Goal: Task Accomplishment & Management: Use online tool/utility

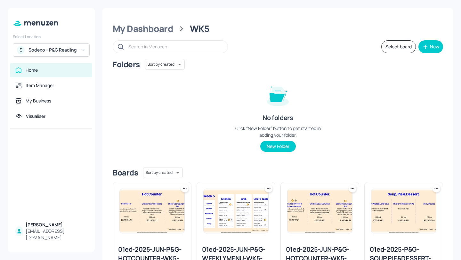
click at [74, 54] on div "S Sodexo - P&G Reading" at bounding box center [51, 49] width 77 height 13
click at [78, 51] on div at bounding box center [230, 130] width 461 height 260
click at [78, 51] on div "S Sodexo - P&G Reading" at bounding box center [51, 49] width 77 height 13
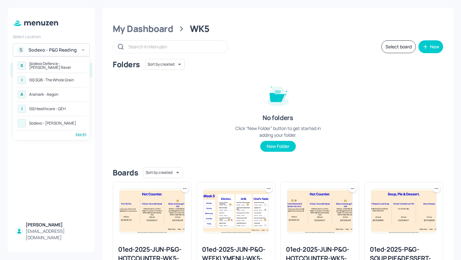
click at [85, 135] on div "See All" at bounding box center [51, 134] width 70 height 5
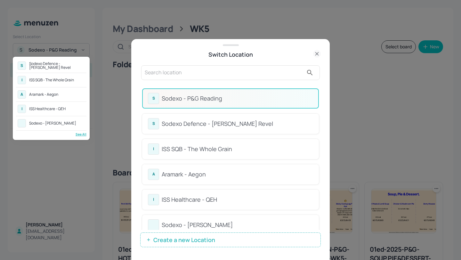
click at [53, 71] on div "S Sodexo Defence - Newbold Revel" at bounding box center [51, 66] width 70 height 12
click at [52, 78] on div "ISS SQB - The Whole Grain" at bounding box center [51, 80] width 45 height 4
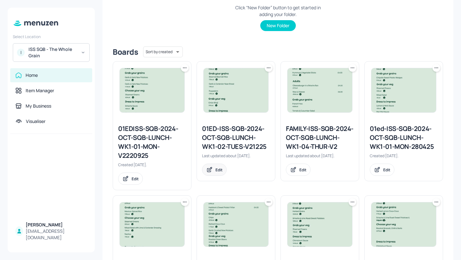
scroll to position [291, 0]
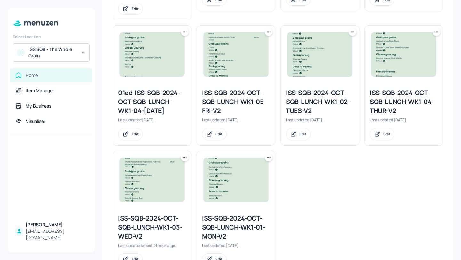
click at [382, 96] on div "ISS-SQB-2024-OCT-SQB-LUNCH-WK1-04-THUR-V2" at bounding box center [404, 101] width 68 height 27
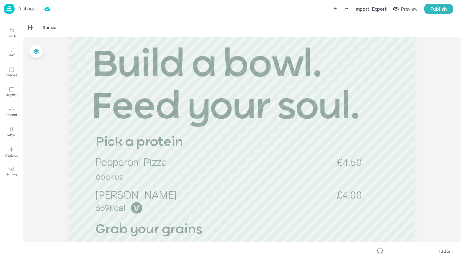
scroll to position [94, 0]
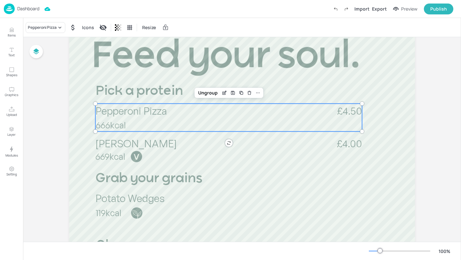
click at [145, 110] on span "Pepperoni Pizza" at bounding box center [130, 110] width 71 height 13
click at [45, 28] on div "Pepperoni Pizza" at bounding box center [42, 28] width 29 height 6
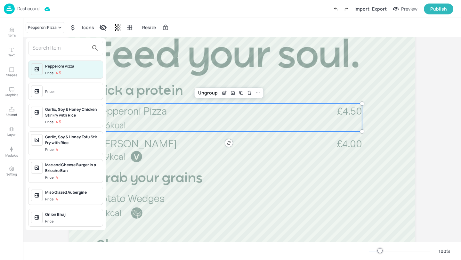
click at [61, 52] on input "text" at bounding box center [60, 48] width 56 height 10
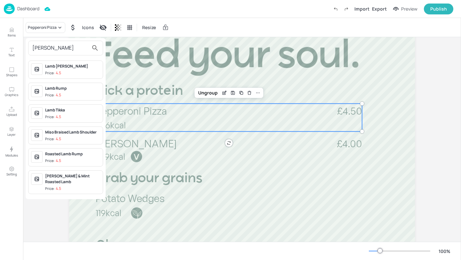
type input "lam"
click at [76, 93] on span "Price: 4.5" at bounding box center [72, 95] width 55 height 5
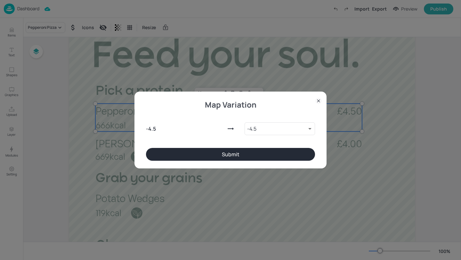
click at [181, 155] on button "Submit" at bounding box center [230, 154] width 169 height 13
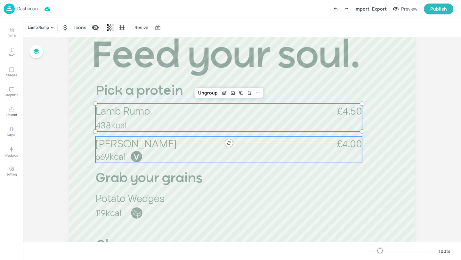
click at [155, 157] on p "669kcal" at bounding box center [139, 157] width 88 height 12
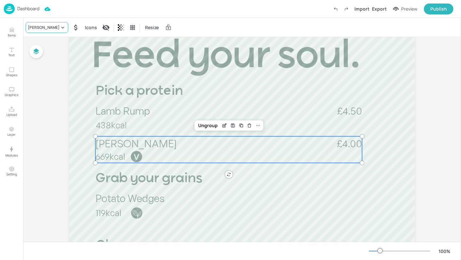
click at [48, 28] on div "Margherita Pizza" at bounding box center [44, 28] width 32 height 6
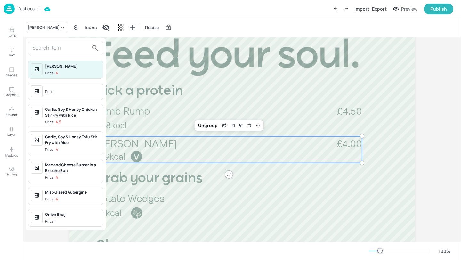
click at [48, 45] on input "text" at bounding box center [60, 48] width 56 height 10
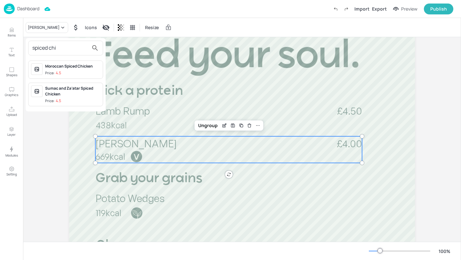
type input "spiced chi"
click at [72, 69] on div "Moroccan Spiced Chicken Price: 4.5" at bounding box center [72, 69] width 55 height 12
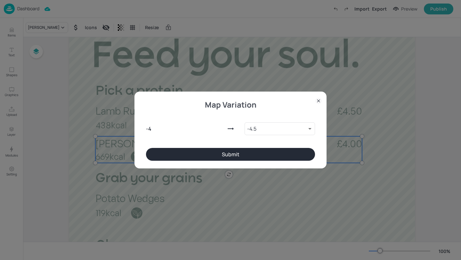
click at [254, 152] on button "Submit" at bounding box center [230, 154] width 169 height 13
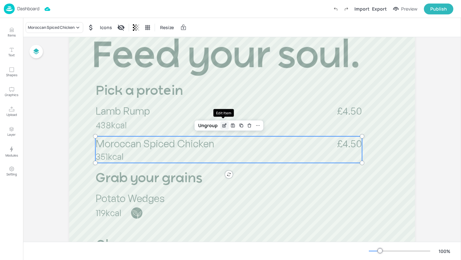
click at [223, 126] on icon "Edit Item" at bounding box center [224, 125] width 5 height 5
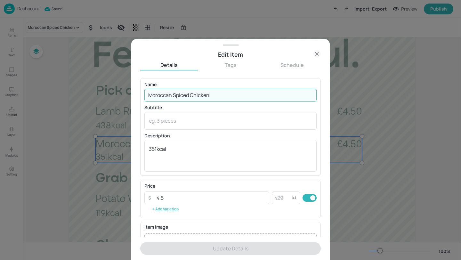
drag, startPoint x: 173, startPoint y: 97, endPoint x: 140, endPoint y: 98, distance: 33.6
click at [140, 98] on div "Edit Item Details Tags Schedule Name Moroccan Spiced Chicken ​ Subtitle x ​ Des…" at bounding box center [230, 149] width 199 height 221
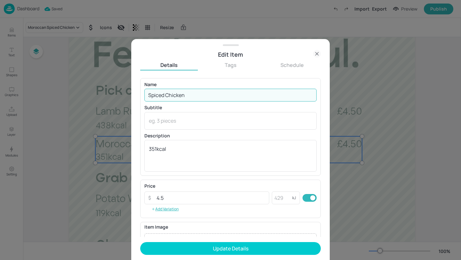
click at [204, 95] on input "Spiced Chicken" at bounding box center [230, 95] width 172 height 13
type input "Spiced Chicken in Tomato Sauce"
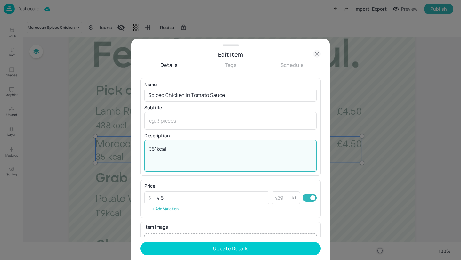
drag, startPoint x: 157, startPoint y: 149, endPoint x: 145, endPoint y: 149, distance: 11.9
click at [145, 149] on div "351kcal x ​" at bounding box center [230, 156] width 172 height 32
type textarea "227kcal"
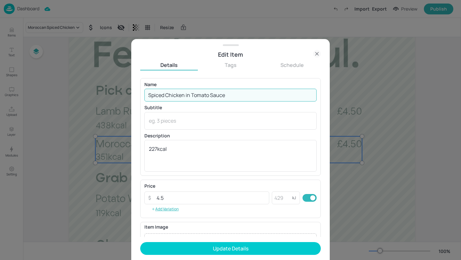
drag, startPoint x: 266, startPoint y: 95, endPoint x: 264, endPoint y: 82, distance: 13.4
click at [264, 82] on div "Name Spiced Chicken in Tomato Sauce ​" at bounding box center [230, 91] width 172 height 19
click at [323, 54] on div "Edit Item" at bounding box center [230, 54] width 199 height 9
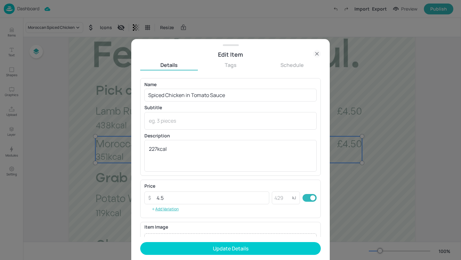
click at [317, 54] on icon at bounding box center [316, 53] width 3 height 3
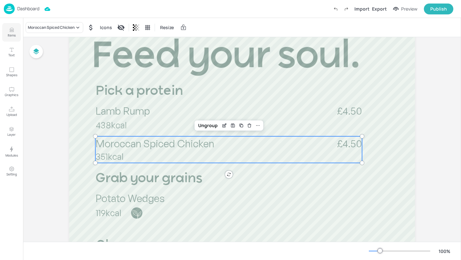
click at [11, 33] on p "Items" at bounding box center [12, 35] width 8 height 4
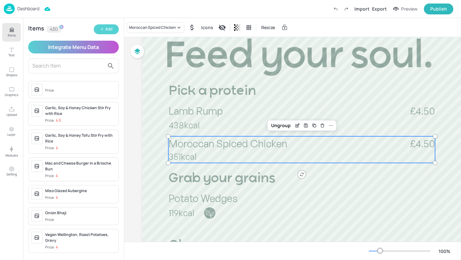
click at [105, 30] on button "Add" at bounding box center [106, 29] width 25 height 10
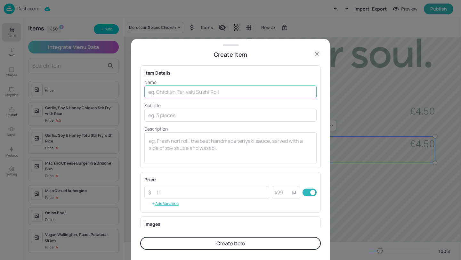
click at [176, 92] on input "text" at bounding box center [230, 92] width 172 height 13
paste input "Spiced Chicken in Tomato Sauce"
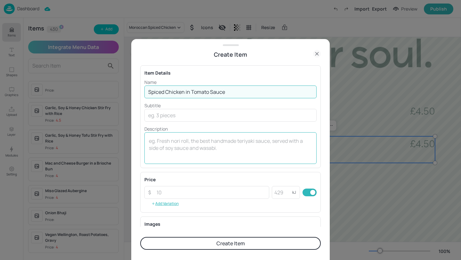
type input "Spiced Chicken in Tomato Sauce"
click at [173, 140] on textarea at bounding box center [230, 147] width 163 height 21
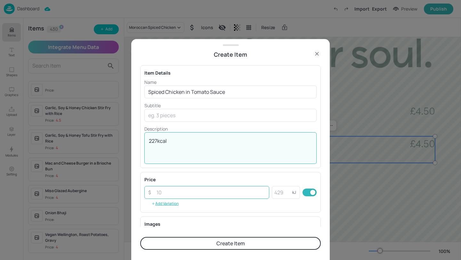
type textarea "227kcal"
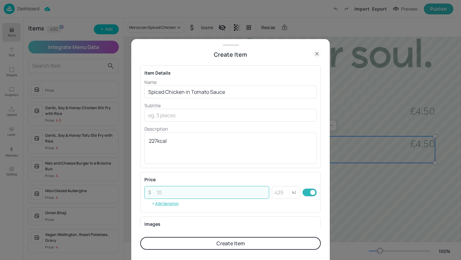
click at [188, 194] on input "number" at bounding box center [211, 192] width 117 height 13
type input "4.5"
click at [226, 238] on button "Create Item" at bounding box center [230, 243] width 181 height 13
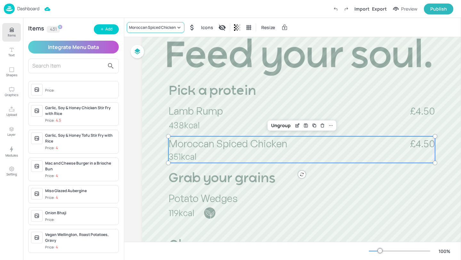
click at [159, 25] on div "Moroccan Spiced Chicken" at bounding box center [152, 28] width 47 height 6
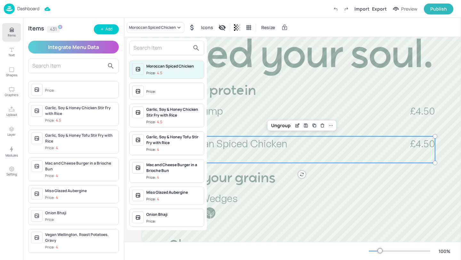
click at [146, 46] on input "text" at bounding box center [162, 48] width 56 height 10
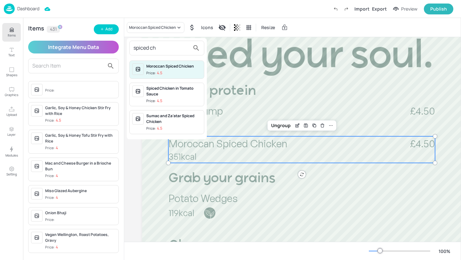
type input "spiced ch"
click at [192, 94] on div "Spiced Chicken in Tomato Sauce" at bounding box center [173, 92] width 55 height 12
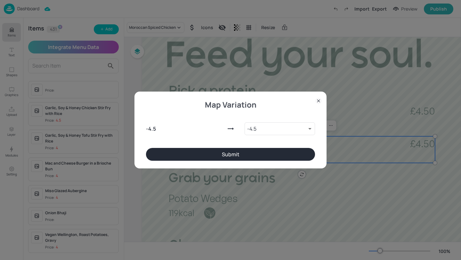
click at [218, 154] on button "Submit" at bounding box center [230, 154] width 169 height 13
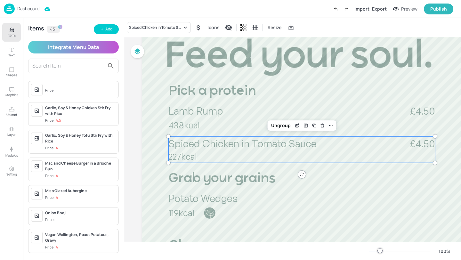
scroll to position [110, 0]
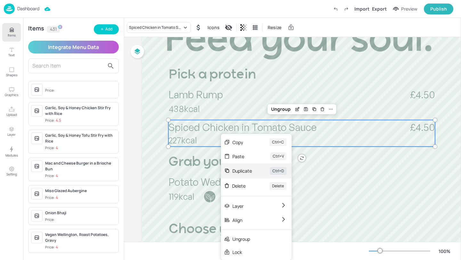
click at [245, 169] on div "Duplicate" at bounding box center [243, 171] width 20 height 7
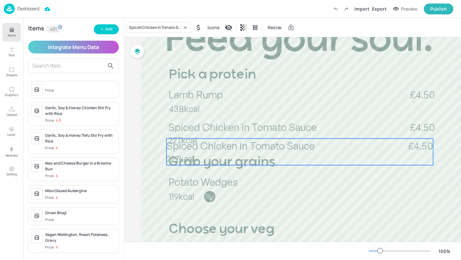
drag, startPoint x: 224, startPoint y: 129, endPoint x: 219, endPoint y: 144, distance: 16.2
click at [219, 144] on span "Spiced Chicken in Tomato Sauce" at bounding box center [241, 145] width 148 height 13
click at [159, 31] on div "Spiced Chicken in Tomato Sauce" at bounding box center [159, 27] width 64 height 11
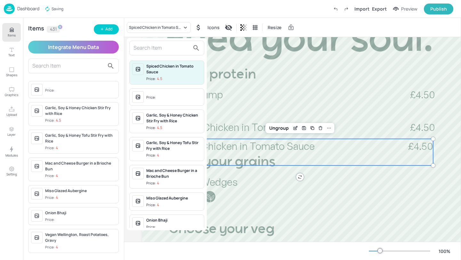
click at [161, 47] on input "text" at bounding box center [162, 48] width 56 height 10
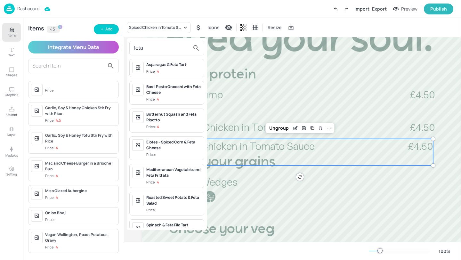
scroll to position [0, 0]
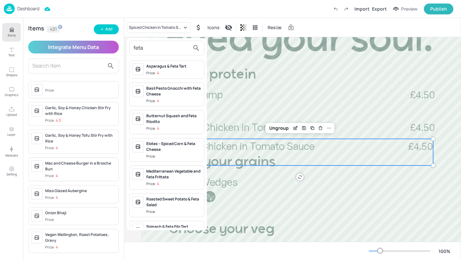
type input "feta"
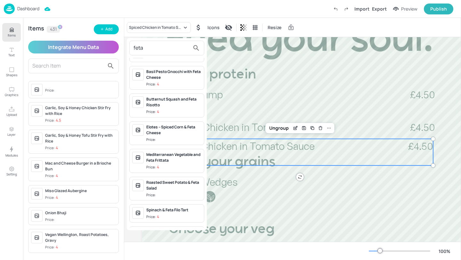
click at [163, 213] on div "Spinach & Feta Filo Tart Price: 4" at bounding box center [173, 213] width 55 height 12
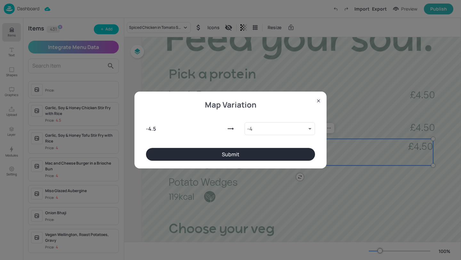
click at [248, 148] on div "- 4.5 - 4 9101785 ​" at bounding box center [230, 127] width 169 height 41
click at [246, 152] on button "Submit" at bounding box center [230, 154] width 169 height 13
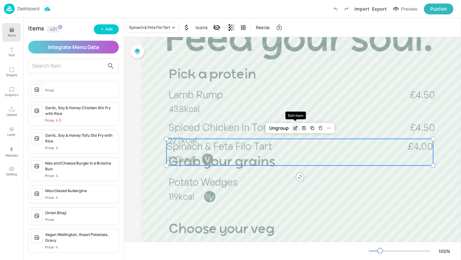
click at [294, 127] on icon "Edit Item" at bounding box center [295, 128] width 3 height 3
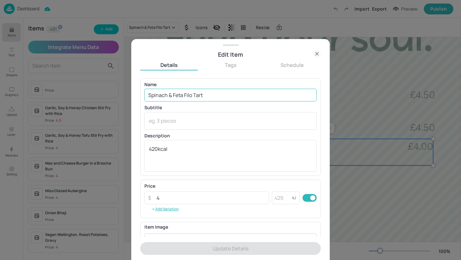
click at [148, 95] on input "Spinach & Feta Filo Tart" at bounding box center [230, 95] width 172 height 13
paste input "Butternut"
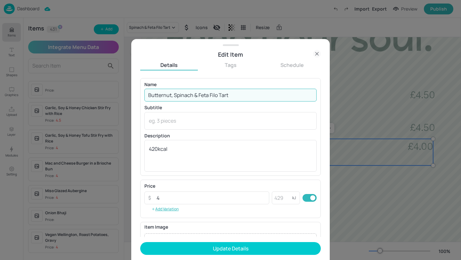
drag, startPoint x: 217, startPoint y: 95, endPoint x: 209, endPoint y: 95, distance: 8.0
click at [209, 95] on input "Butternut, Spinach & Feta Filo Tart" at bounding box center [230, 95] width 172 height 13
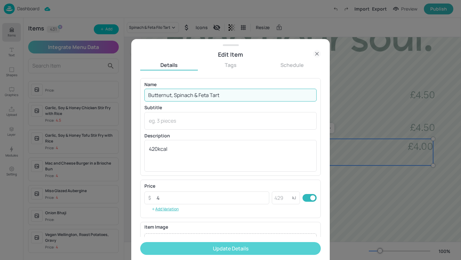
type input "Butternut, Spinach & Feta Tart"
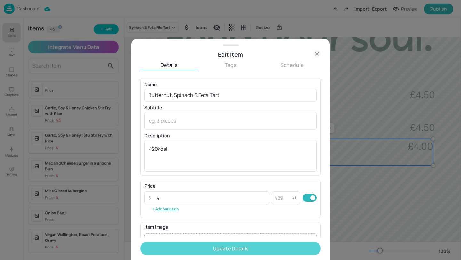
click at [242, 249] on button "Update Details" at bounding box center [230, 248] width 181 height 13
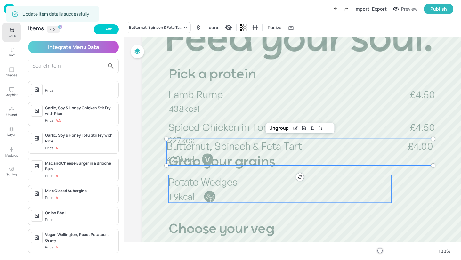
click at [225, 188] on span "Potato Wedges" at bounding box center [202, 182] width 69 height 13
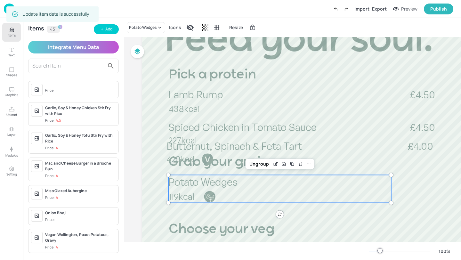
click at [144, 18] on div "Potato Wedges Icons Resize" at bounding box center [292, 27] width 337 height 19
click at [144, 28] on div "Potato Wedges" at bounding box center [143, 28] width 28 height 6
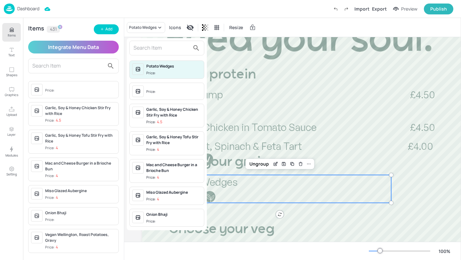
click at [144, 49] on input "text" at bounding box center [162, 48] width 56 height 10
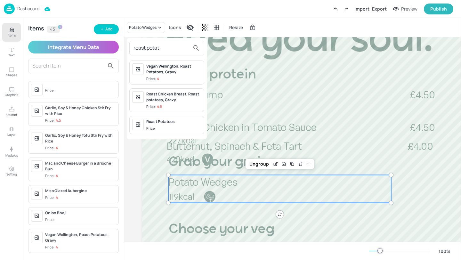
type input "roast potat"
click at [165, 121] on div "Roast Potatoes" at bounding box center [173, 122] width 55 height 6
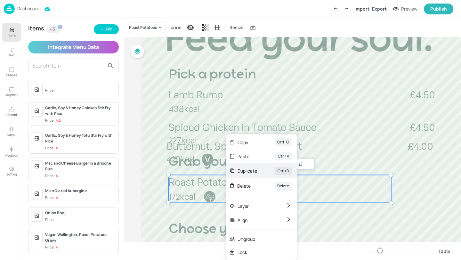
click at [246, 168] on div "Duplicate" at bounding box center [248, 171] width 20 height 7
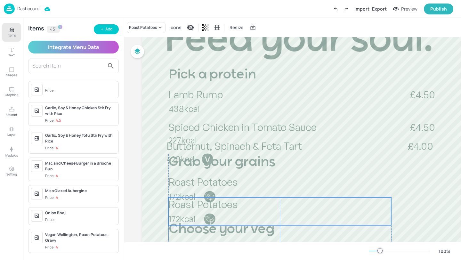
drag, startPoint x: 228, startPoint y: 196, endPoint x: 225, endPoint y: 215, distance: 19.4
click at [225, 215] on p "172kcal" at bounding box center [213, 219] width 88 height 12
click at [150, 31] on div "Roast Potatoes" at bounding box center [146, 27] width 39 height 11
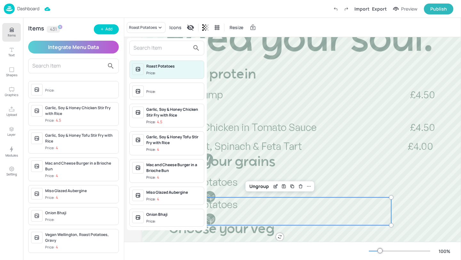
click at [155, 50] on input "text" at bounding box center [162, 48] width 56 height 10
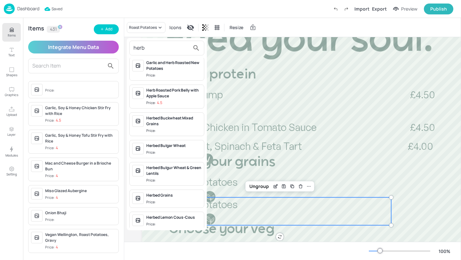
scroll to position [311, 0]
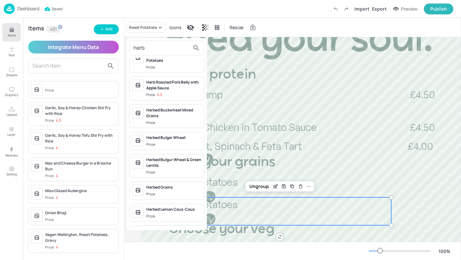
type input "herb"
click at [183, 135] on div "Herbed Bulgar Wheat" at bounding box center [173, 138] width 55 height 6
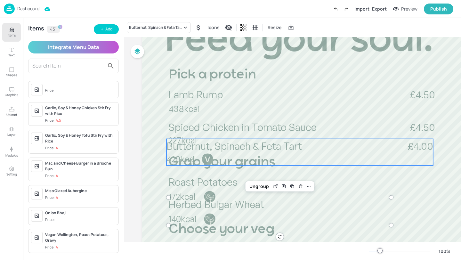
click at [246, 165] on p "420kcal" at bounding box center [211, 159] width 88 height 12
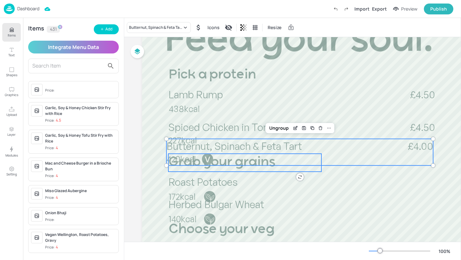
click at [245, 169] on p "Grab your grains" at bounding box center [244, 163] width 153 height 18
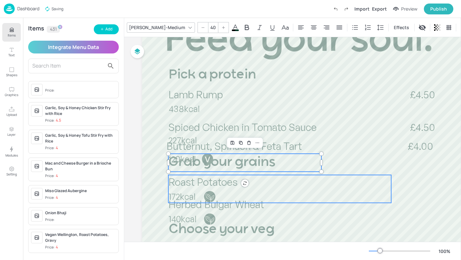
click at [225, 192] on p "172kcal" at bounding box center [213, 197] width 88 height 12
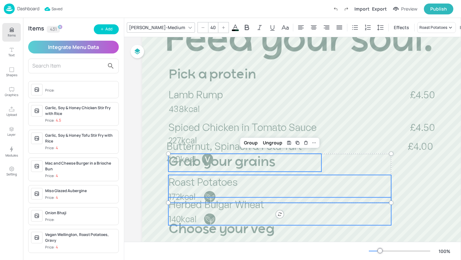
click at [225, 209] on span "Herbed Bulgar Wheat" at bounding box center [216, 204] width 96 height 13
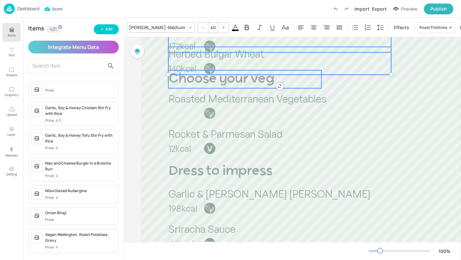
scroll to position [267, 0]
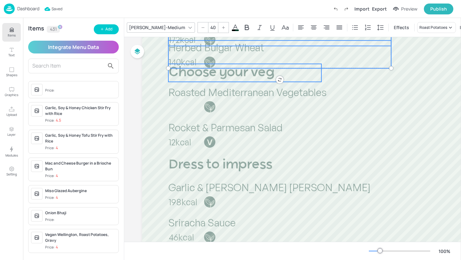
click at [242, 75] on span "Choose your veg" at bounding box center [221, 72] width 106 height 13
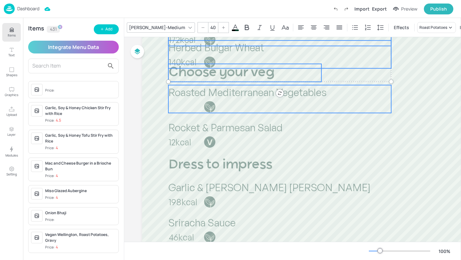
click at [241, 99] on p "Roasted Mediterranean Vegetables" at bounding box center [279, 92] width 223 height 14
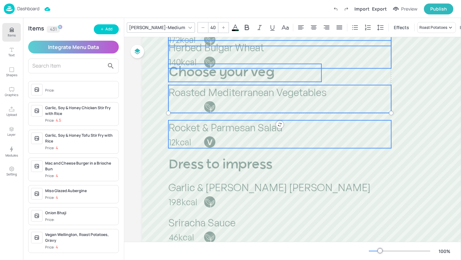
click at [239, 128] on span "Rocket & Parmesan Salad" at bounding box center [225, 127] width 114 height 13
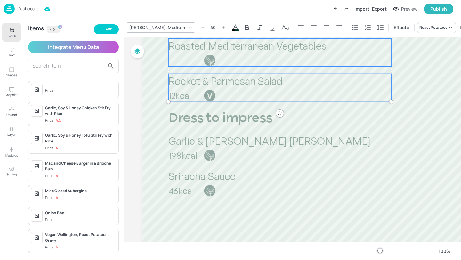
scroll to position [320, 0]
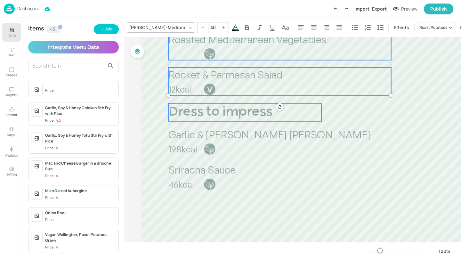
click at [242, 109] on span "Dress to impress" at bounding box center [220, 112] width 104 height 13
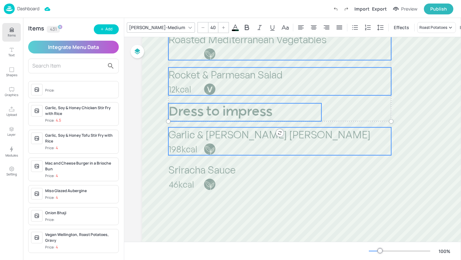
click at [242, 143] on div "Garlic & Herb Mayo 198kcal" at bounding box center [279, 141] width 223 height 28
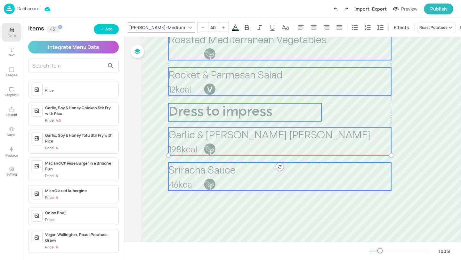
click at [236, 177] on div "Sriracha Sauce 46kcal" at bounding box center [279, 177] width 223 height 28
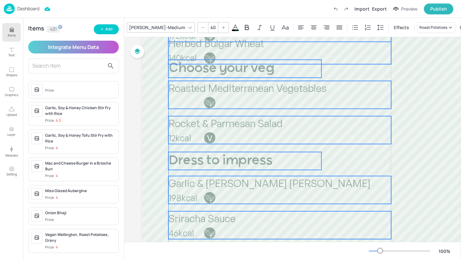
drag, startPoint x: 236, startPoint y: 177, endPoint x: 236, endPoint y: 225, distance: 48.0
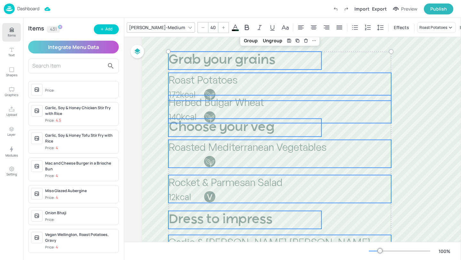
scroll to position [175, 0]
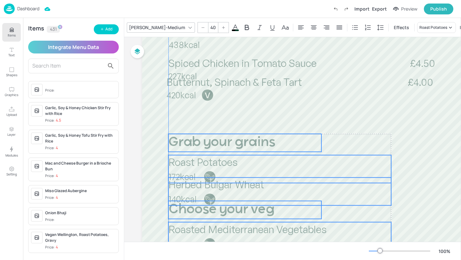
drag, startPoint x: 203, startPoint y: 147, endPoint x: 203, endPoint y: 143, distance: 3.9
click at [203, 143] on span "Grab your grains" at bounding box center [221, 142] width 107 height 13
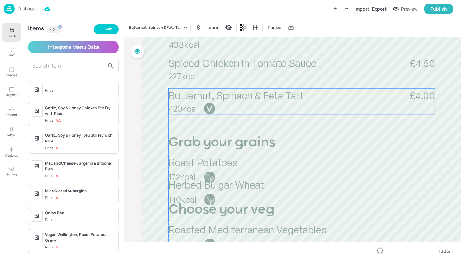
drag, startPoint x: 198, startPoint y: 90, endPoint x: 200, endPoint y: 104, distance: 13.6
click at [200, 104] on p "420kcal" at bounding box center [212, 108] width 88 height 12
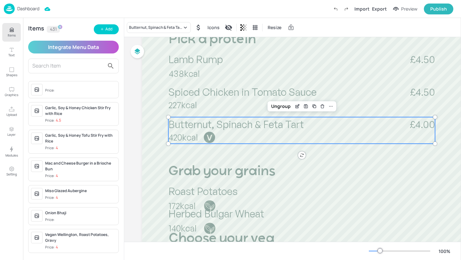
scroll to position [142, 0]
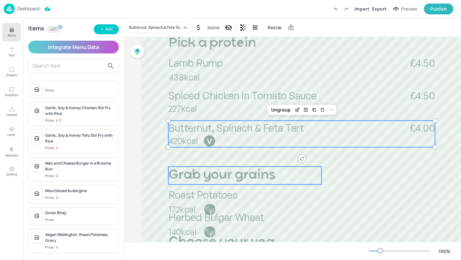
click at [231, 171] on span "Grab your grains" at bounding box center [221, 175] width 107 height 13
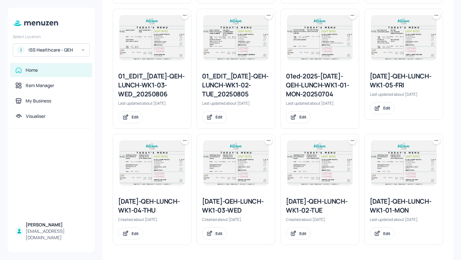
scroll to position [424, 0]
click at [185, 142] on icon at bounding box center [185, 140] width 6 height 6
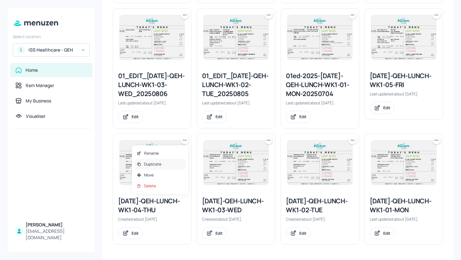
click at [167, 161] on div "Duplicate" at bounding box center [160, 164] width 51 height 11
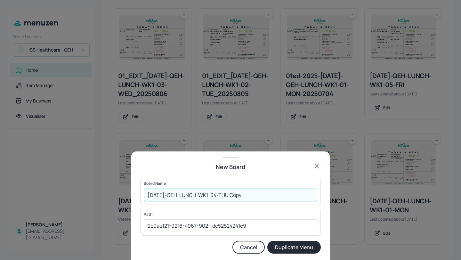
click at [145, 199] on input "2025-JUL-QEH-LUNCH-WK1-04-THU Copy" at bounding box center [231, 195] width 174 height 13
drag, startPoint x: 264, startPoint y: 198, endPoint x: 248, endPoint y: 199, distance: 16.7
click at [248, 199] on input "01ed-2025-JUL-QEH-LUNCH-WK1-04-THU Copy" at bounding box center [231, 195] width 174 height 13
type input "01ed-2025-JUL-QEH-LUNCH-WK1-04-THU-20250925"
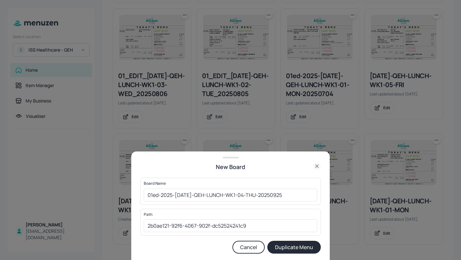
click at [294, 245] on button "Duplicate Menu" at bounding box center [293, 247] width 53 height 13
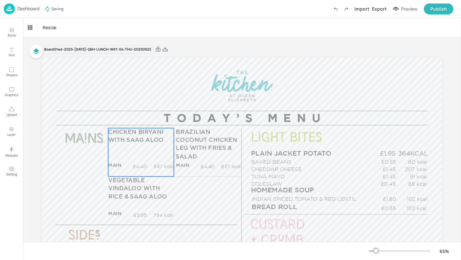
click at [141, 166] on p "£4.40" at bounding box center [137, 166] width 17 height 7
click at [140, 189] on span "VEGETABLE VINDALOO WITH RICE & SAAG ALOO" at bounding box center [137, 189] width 59 height 22
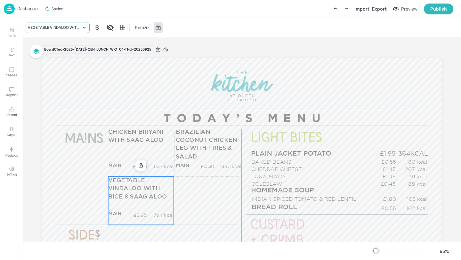
click at [59, 26] on div "VEGETABLE VINDALOO WITH RICE & SAAG ALOO" at bounding box center [54, 28] width 53 height 6
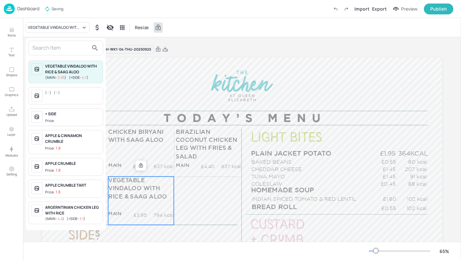
click at [59, 43] on input "text" at bounding box center [60, 48] width 56 height 10
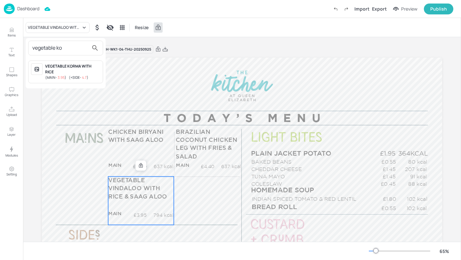
type input "vegetable ko"
click at [69, 69] on div "VEGETABLE KORMA WITH RICE" at bounding box center [72, 69] width 55 height 12
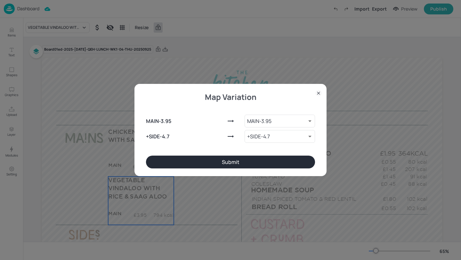
click at [188, 164] on button "Submit" at bounding box center [230, 162] width 169 height 13
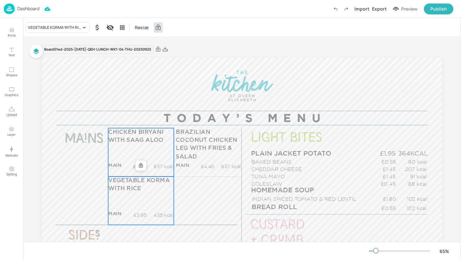
click at [150, 139] on span "CHICKEN BIRYANI WITH SAAG ALOO" at bounding box center [135, 136] width 55 height 14
click at [65, 29] on div "CHICKEN BIRYANI WITH SAAG ALOO" at bounding box center [54, 28] width 53 height 6
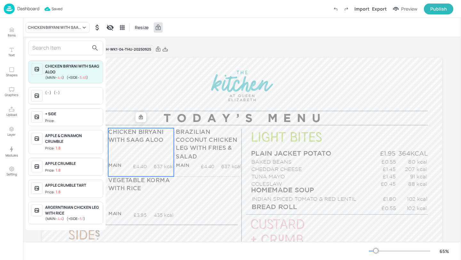
click at [61, 45] on input "text" at bounding box center [60, 48] width 56 height 10
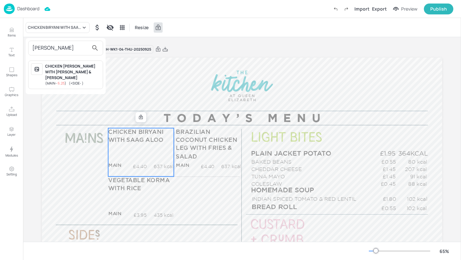
type input "[PERSON_NAME]"
click at [84, 64] on div "CHICKEN [PERSON_NAME] WITH [PERSON_NAME] & [PERSON_NAME]" at bounding box center [72, 71] width 55 height 17
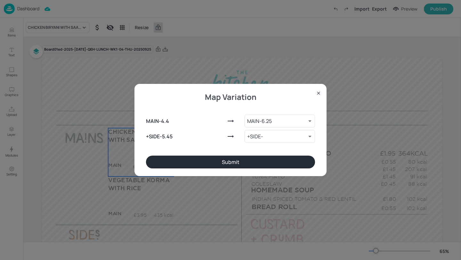
click at [178, 157] on button "Submit" at bounding box center [230, 162] width 169 height 13
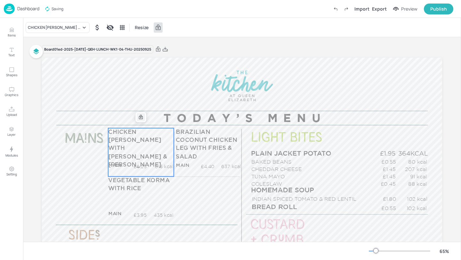
click at [139, 118] on icon at bounding box center [140, 117] width 5 height 5
click at [136, 117] on icon "Edit Item" at bounding box center [137, 116] width 3 height 3
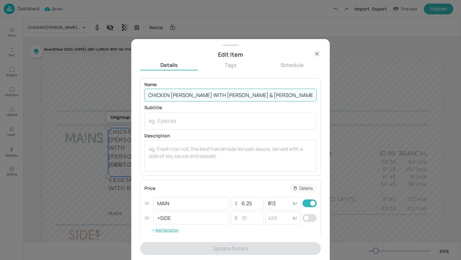
click at [252, 95] on input "CHICKEN [PERSON_NAME] WITH [PERSON_NAME] & [PERSON_NAME]" at bounding box center [230, 95] width 172 height 13
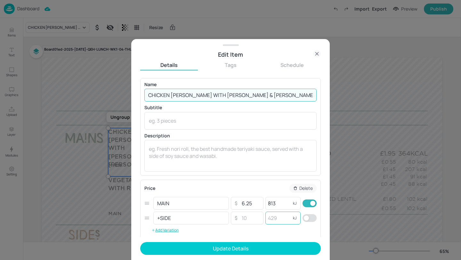
type input "CHICKEN [PERSON_NAME] WITH [PERSON_NAME] & [PERSON_NAME] & MIXED VEG"
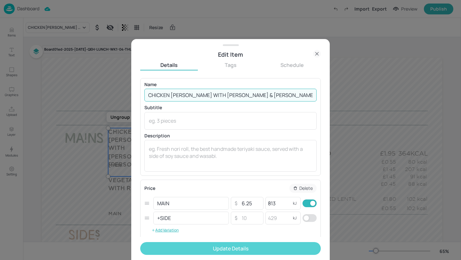
click at [285, 246] on button "Update Details" at bounding box center [230, 248] width 181 height 13
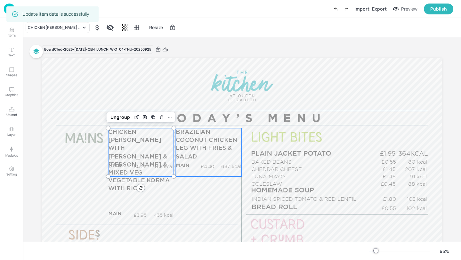
click at [207, 141] on span "BRAZILIAN COCONUT CHICKEN LEG WITH FRIES & SALAD" at bounding box center [206, 144] width 61 height 30
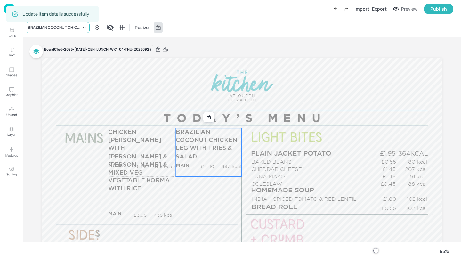
click at [60, 25] on div "BRAZILIAN COCONUT CHICKEN LEG WITH FRIES & SALAD" at bounding box center [54, 28] width 53 height 6
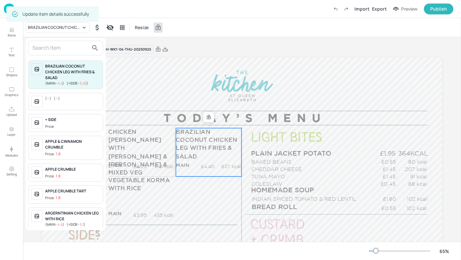
click at [64, 51] on input "text" at bounding box center [60, 48] width 56 height 10
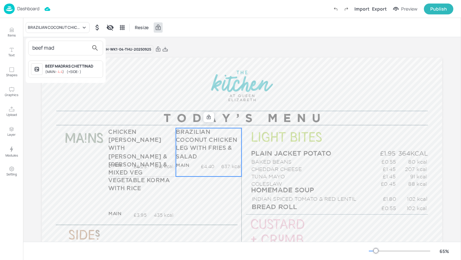
type input "beef mad"
click at [76, 66] on div "BEEF MADRAS CHETTINAD" at bounding box center [72, 66] width 55 height 6
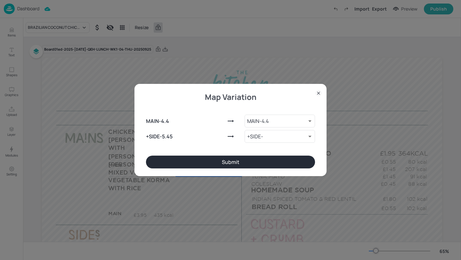
click at [236, 163] on button "Submit" at bounding box center [230, 162] width 169 height 13
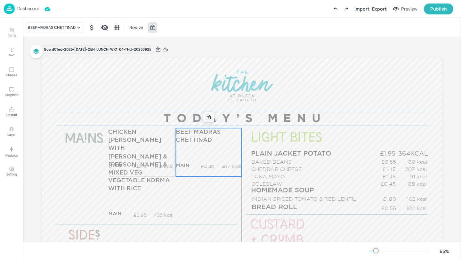
click at [210, 118] on icon at bounding box center [208, 117] width 5 height 5
click at [204, 119] on icon "Edit Item" at bounding box center [204, 117] width 5 height 5
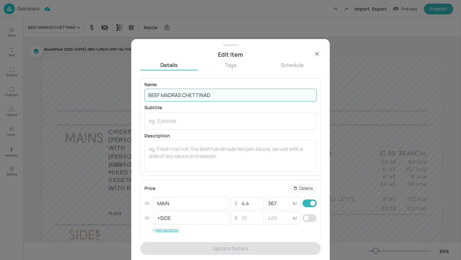
drag, startPoint x: 221, startPoint y: 94, endPoint x: 183, endPoint y: 95, distance: 38.1
click at [183, 95] on input "BEEF MADRAS CHETTINAD" at bounding box center [230, 95] width 172 height 13
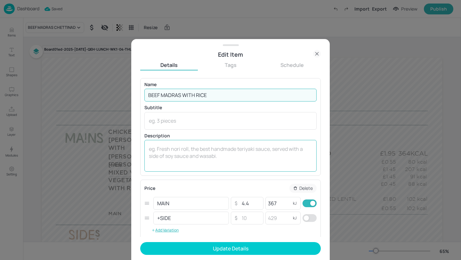
type input "BEEF MADRAS WITH RICE"
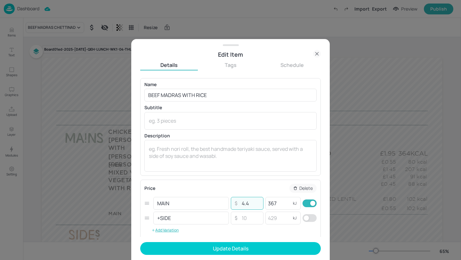
drag, startPoint x: 251, startPoint y: 204, endPoint x: 238, endPoint y: 204, distance: 13.8
click at [239, 204] on input "4.4" at bounding box center [250, 203] width 22 height 13
type input "5.1"
click at [282, 201] on input "367" at bounding box center [279, 203] width 26 height 13
drag, startPoint x: 279, startPoint y: 202, endPoint x: 257, endPoint y: 202, distance: 21.8
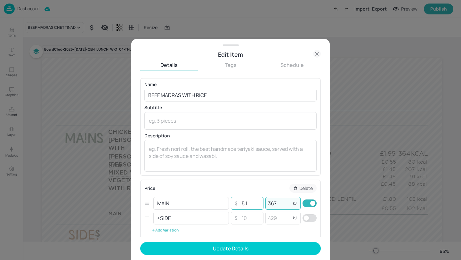
click at [257, 202] on div "MAIN ​ ​ 5.1 ​ 367 kJ ​" at bounding box center [230, 203] width 172 height 15
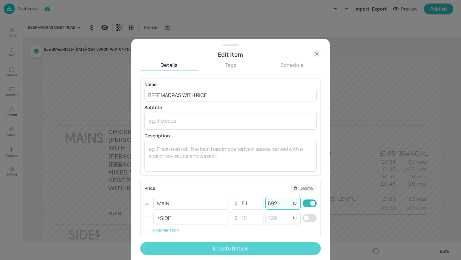
type input "592"
click at [264, 251] on button "Update Details" at bounding box center [230, 248] width 181 height 13
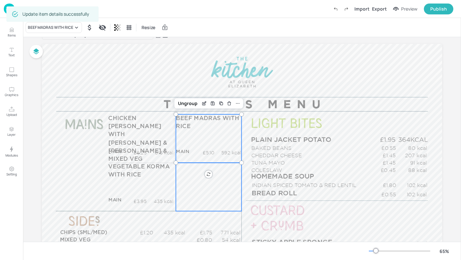
scroll to position [57, 0]
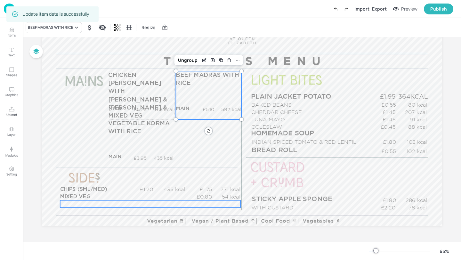
click at [112, 206] on div "£0.00 kcal" at bounding box center [150, 203] width 180 height 7
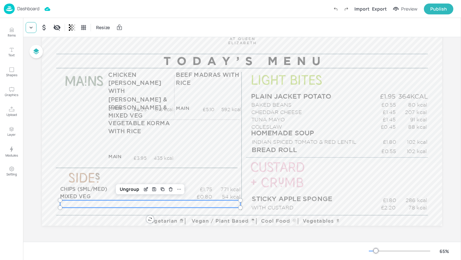
click at [36, 29] on div at bounding box center [31, 27] width 11 height 11
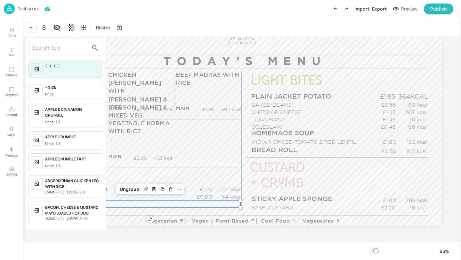
click at [36, 46] on input "text" at bounding box center [60, 48] width 56 height 10
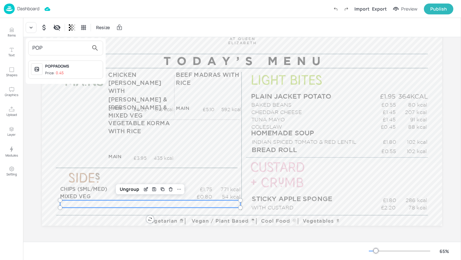
type input "POP"
click at [81, 61] on div "POPPADOMS Price: 0.45" at bounding box center [65, 70] width 75 height 18
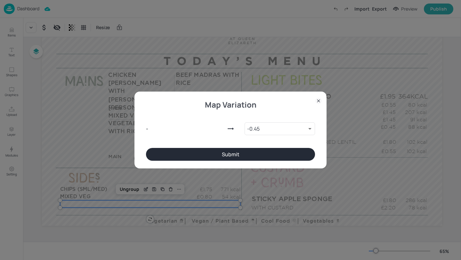
click at [222, 151] on button "Submit" at bounding box center [230, 154] width 169 height 13
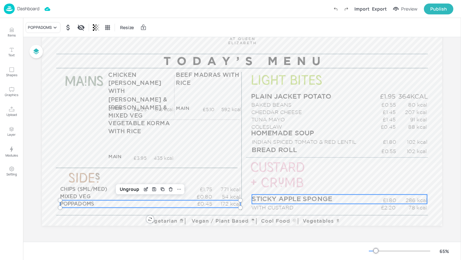
click at [280, 202] on span "STICKY APPLE SPONGE" at bounding box center [292, 199] width 80 height 7
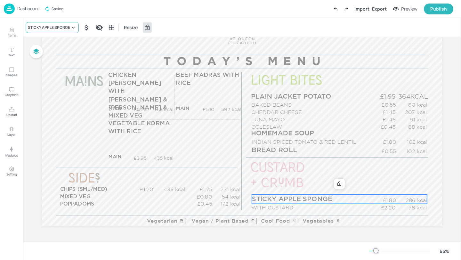
click at [47, 27] on div "STICKY APPLE SPONGE" at bounding box center [49, 28] width 42 height 6
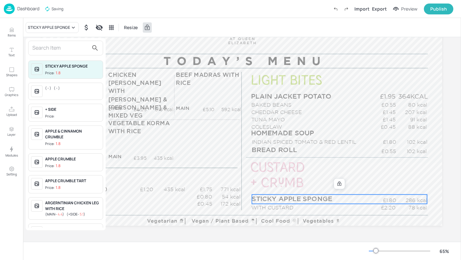
click at [46, 48] on input "text" at bounding box center [60, 48] width 56 height 10
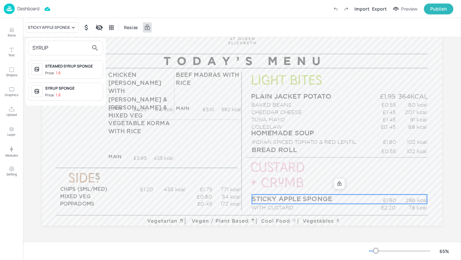
type input "SYRUP"
click at [77, 89] on div "SYRUP SPONGE" at bounding box center [72, 89] width 55 height 6
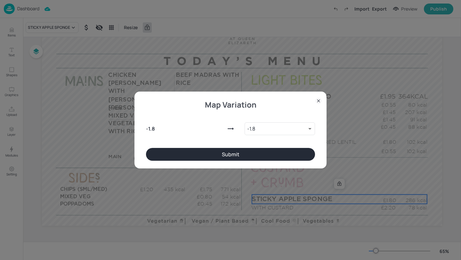
click at [239, 155] on button "Submit" at bounding box center [230, 154] width 169 height 13
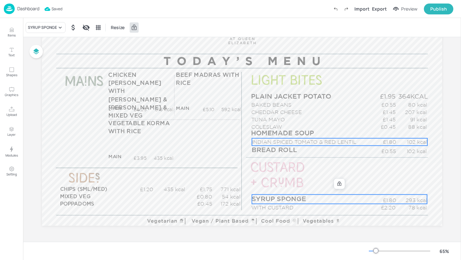
click at [267, 140] on p "INDIAN SPICED TOMATO & RED LENTIL" at bounding box center [311, 141] width 119 height 7
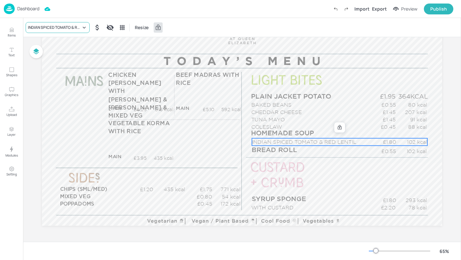
click at [70, 28] on div "INDIAN SPICED TOMATO & RED LENTIL" at bounding box center [54, 28] width 53 height 6
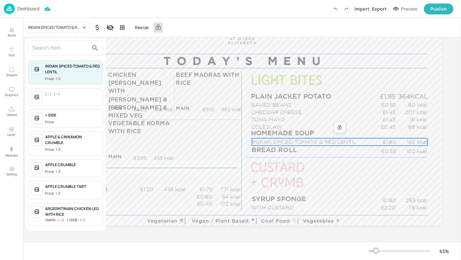
click at [61, 48] on input "text" at bounding box center [60, 48] width 56 height 10
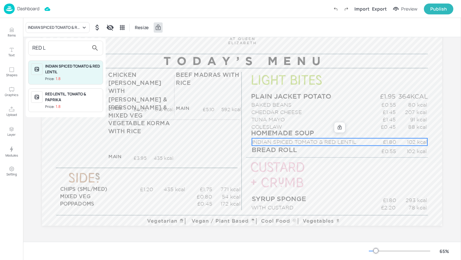
type input "RED L"
click at [75, 97] on div "RED LENTIL, TOMATO & PAPRIKA" at bounding box center [72, 97] width 55 height 12
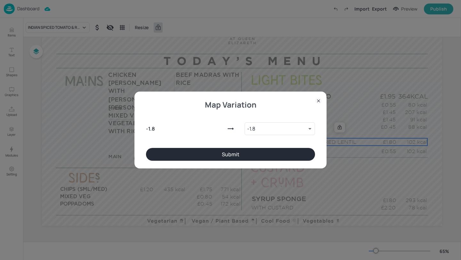
click at [263, 159] on button "Submit" at bounding box center [230, 154] width 169 height 13
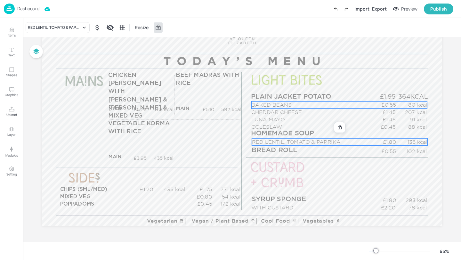
scroll to position [0, 0]
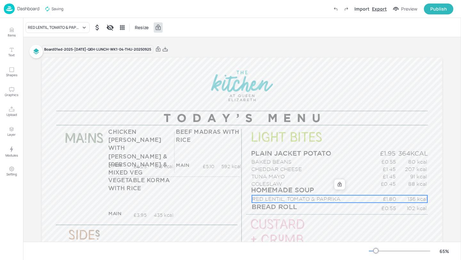
click at [379, 7] on div "Export" at bounding box center [379, 8] width 15 height 7
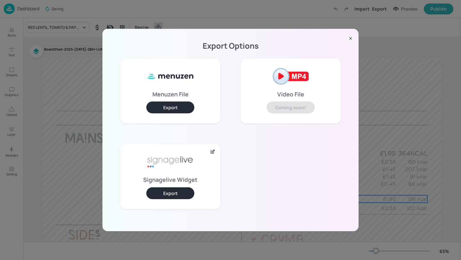
click at [188, 196] on button "Export" at bounding box center [170, 193] width 48 height 12
